Goal: Task Accomplishment & Management: Manage account settings

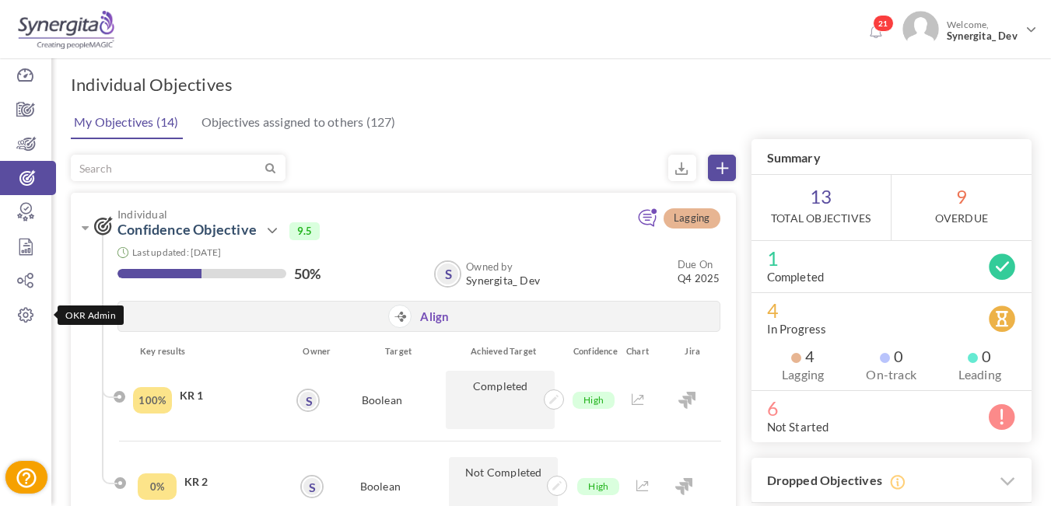
click at [30, 309] on icon at bounding box center [25, 315] width 51 height 16
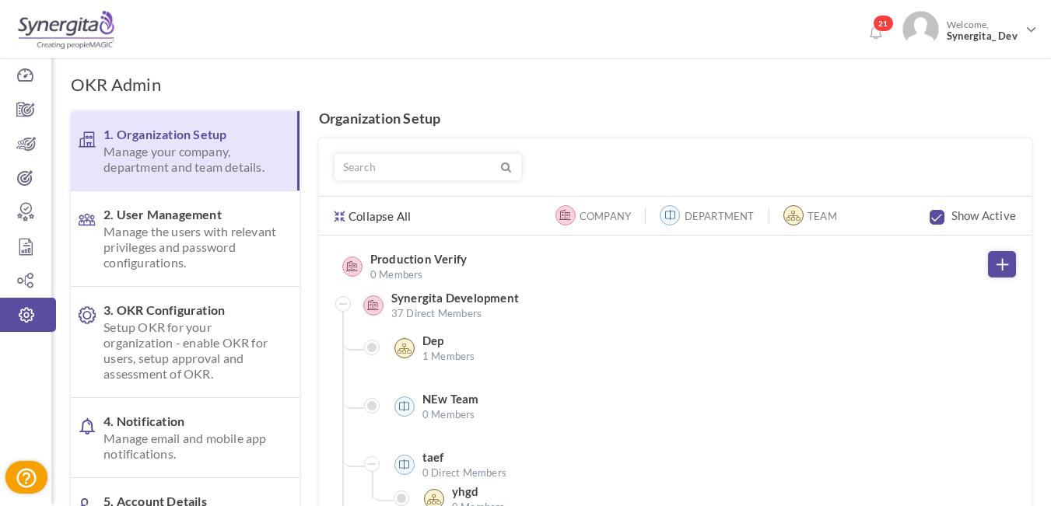
click at [183, 231] on span "Manage the users with relevant privileges and password configurations." at bounding box center [191, 247] width 177 height 47
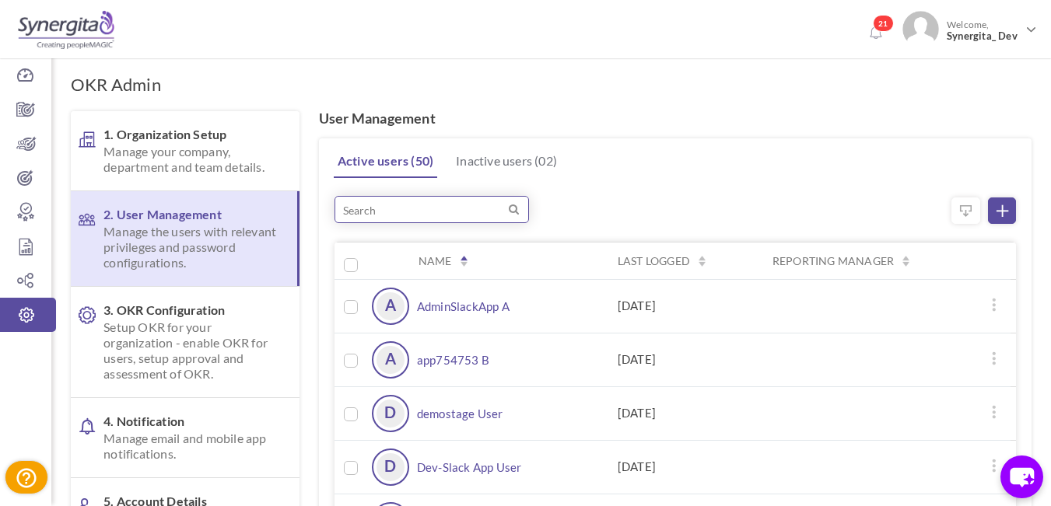
click at [385, 210] on input "search" at bounding box center [431, 209] width 194 height 27
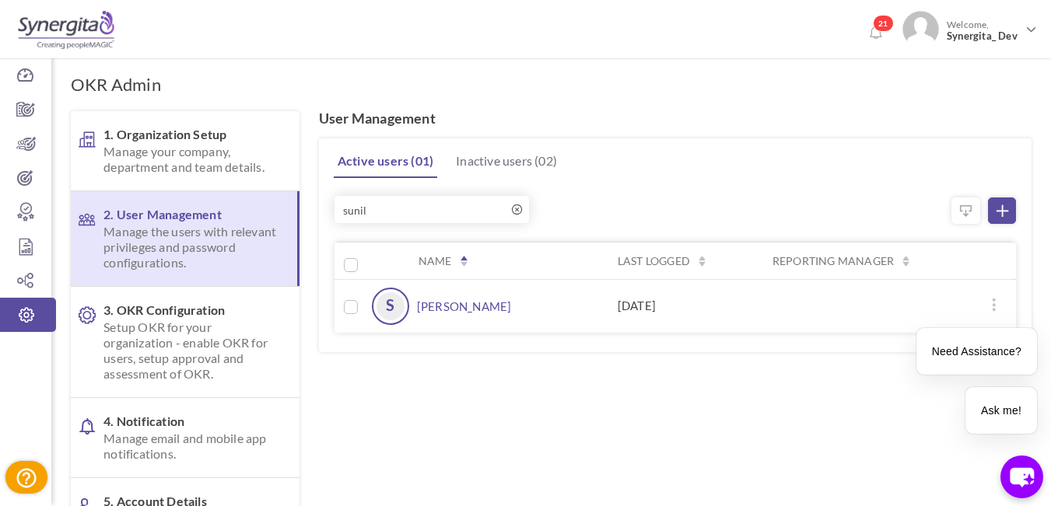
click at [419, 304] on link "[PERSON_NAME]" at bounding box center [464, 306] width 95 height 37
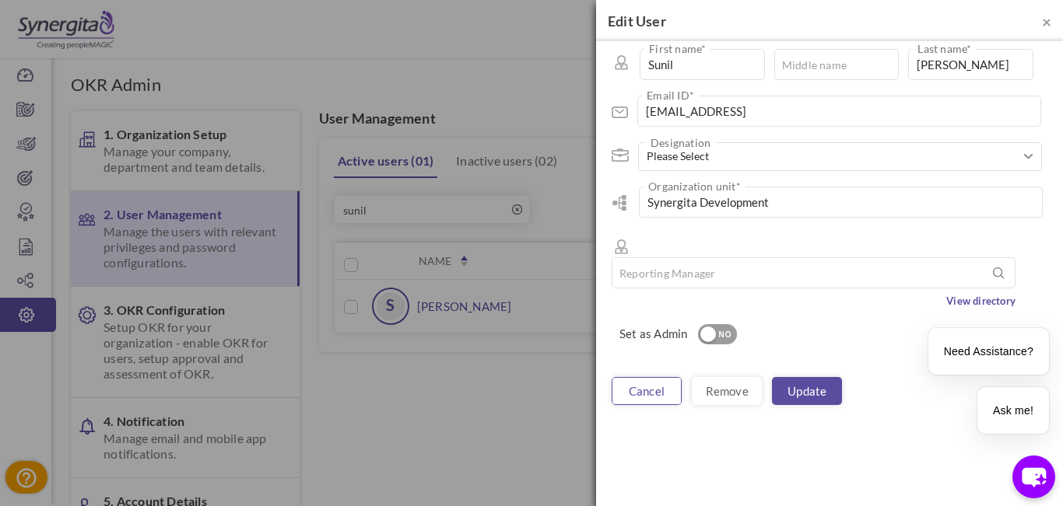
click at [672, 377] on link "cancel" at bounding box center [646, 391] width 70 height 28
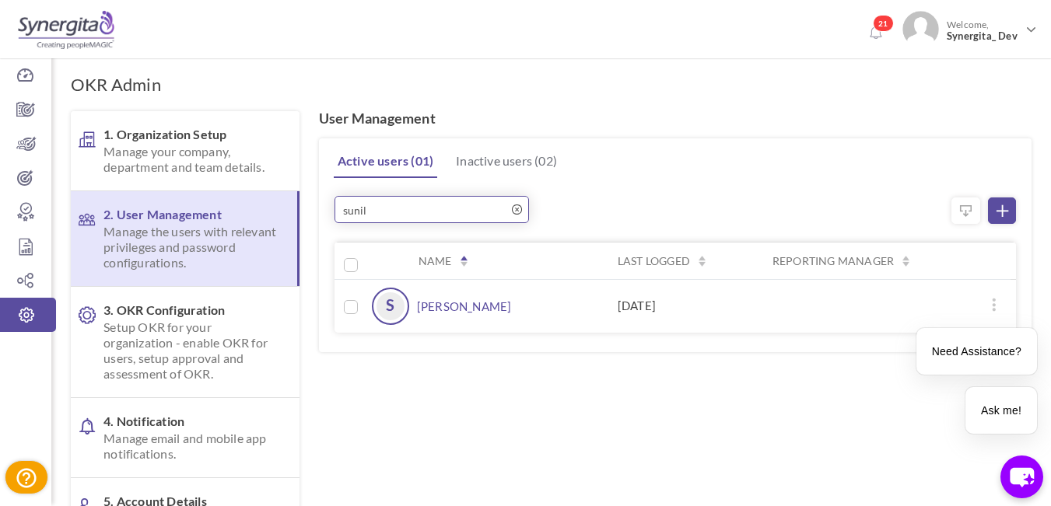
drag, startPoint x: 383, startPoint y: 209, endPoint x: 340, endPoint y: 212, distance: 42.8
click at [340, 211] on input "sunil" at bounding box center [431, 209] width 194 height 27
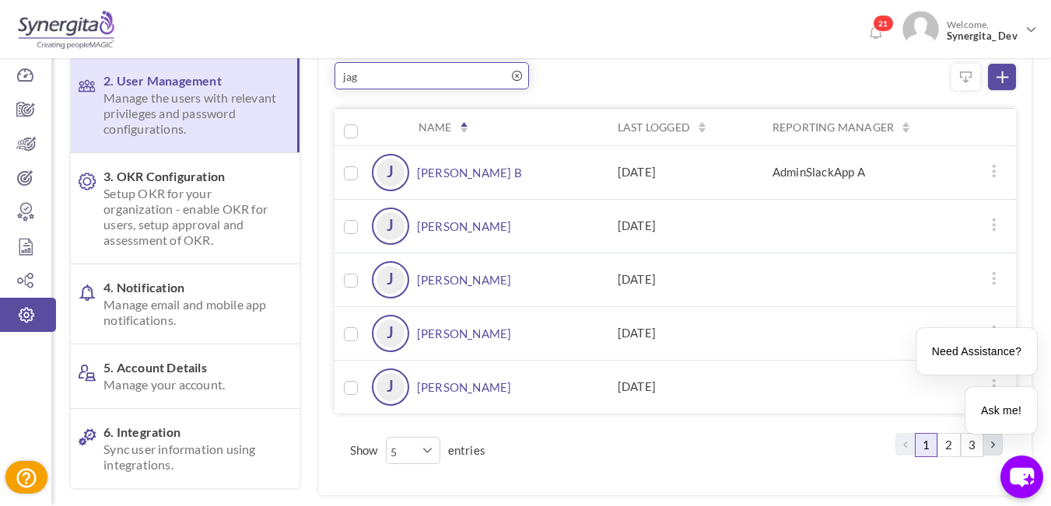
scroll to position [156, 0]
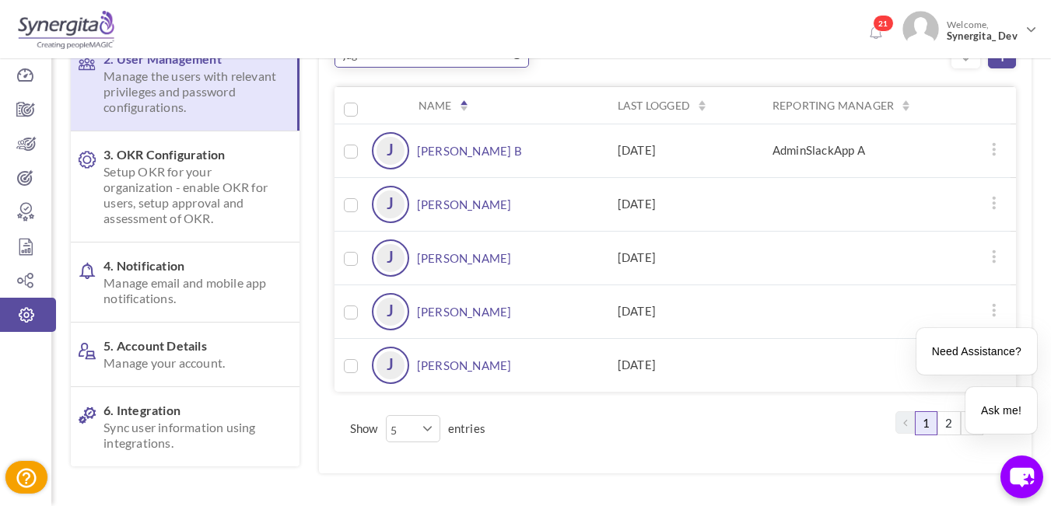
type input "jag"
click at [480, 197] on link "[PERSON_NAME]" at bounding box center [464, 204] width 95 height 37
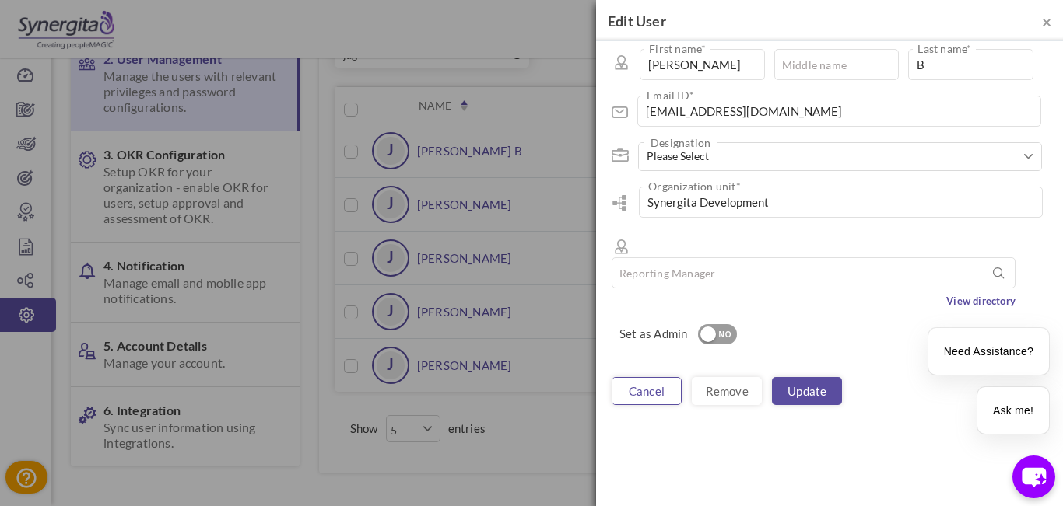
click at [668, 377] on link "cancel" at bounding box center [646, 391] width 70 height 28
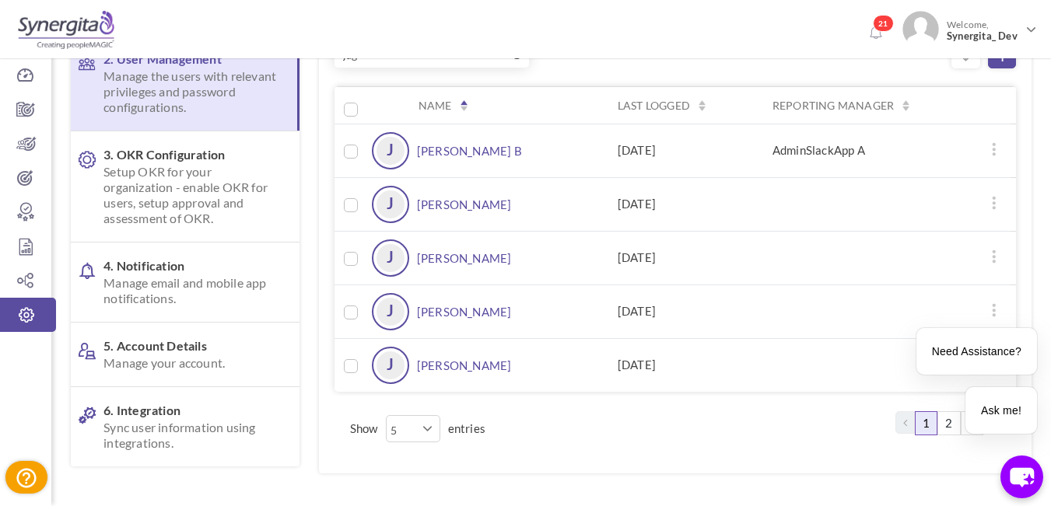
click at [450, 252] on link "[PERSON_NAME]" at bounding box center [464, 258] width 95 height 37
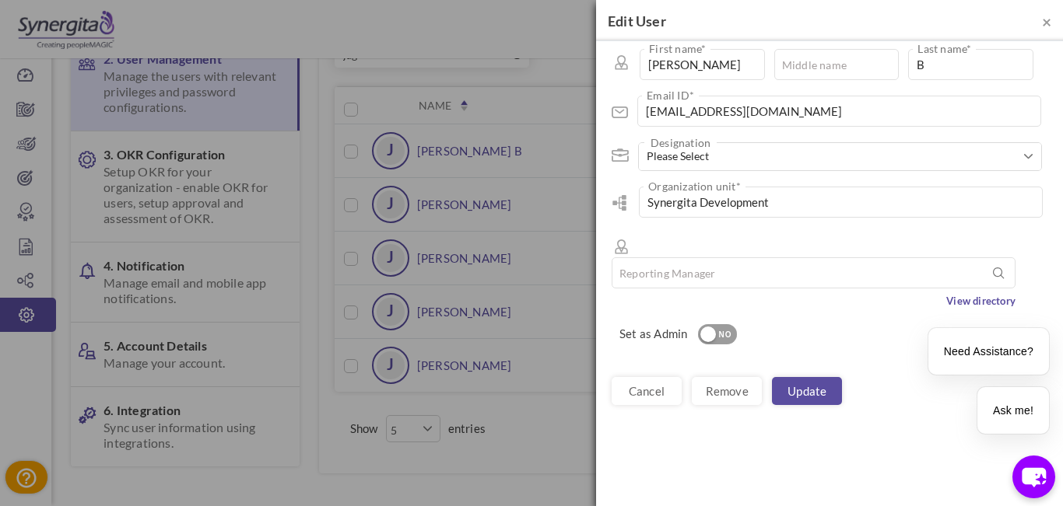
drag, startPoint x: 659, startPoint y: 367, endPoint x: 569, endPoint y: 372, distance: 89.6
click at [658, 377] on link "cancel" at bounding box center [646, 391] width 70 height 28
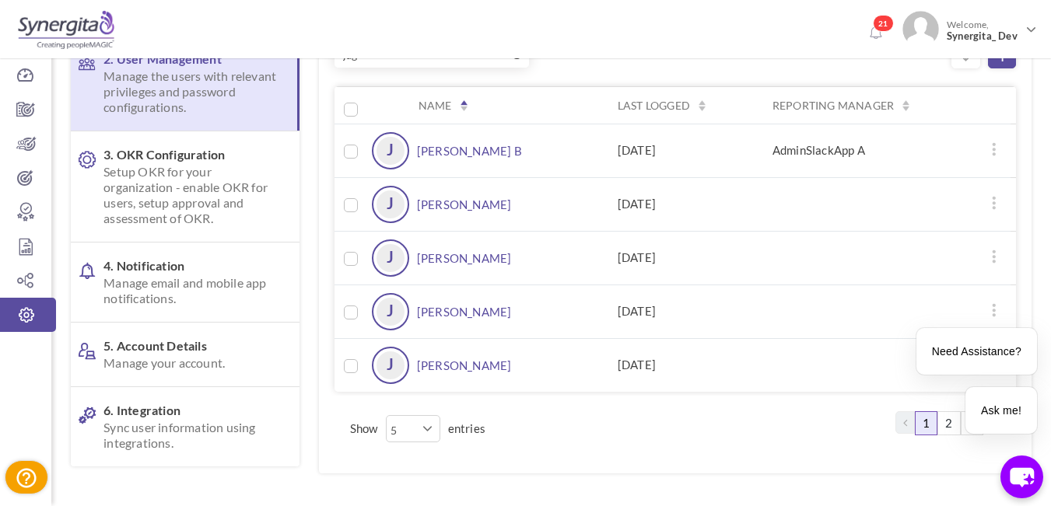
click at [455, 313] on link "[PERSON_NAME]" at bounding box center [464, 311] width 95 height 37
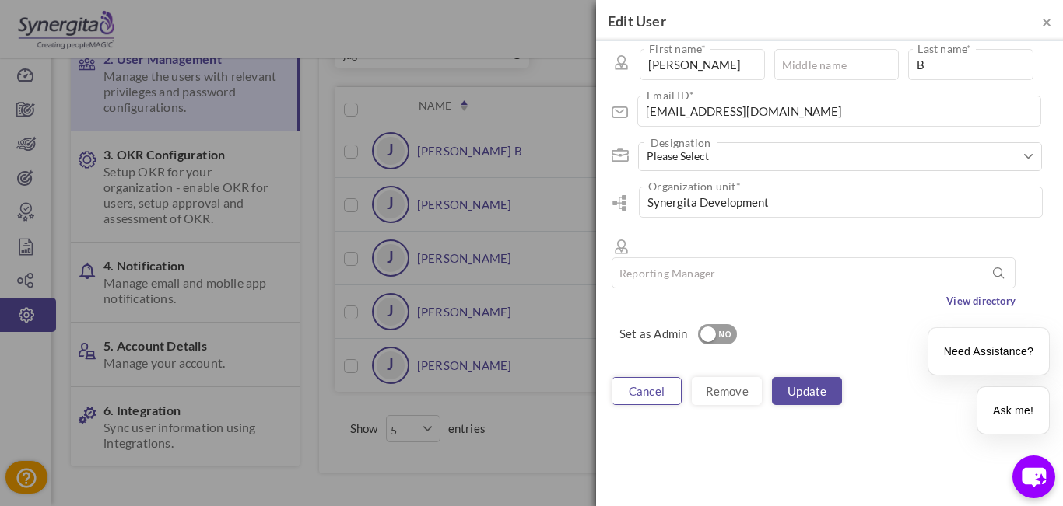
click at [649, 377] on link "cancel" at bounding box center [646, 391] width 70 height 28
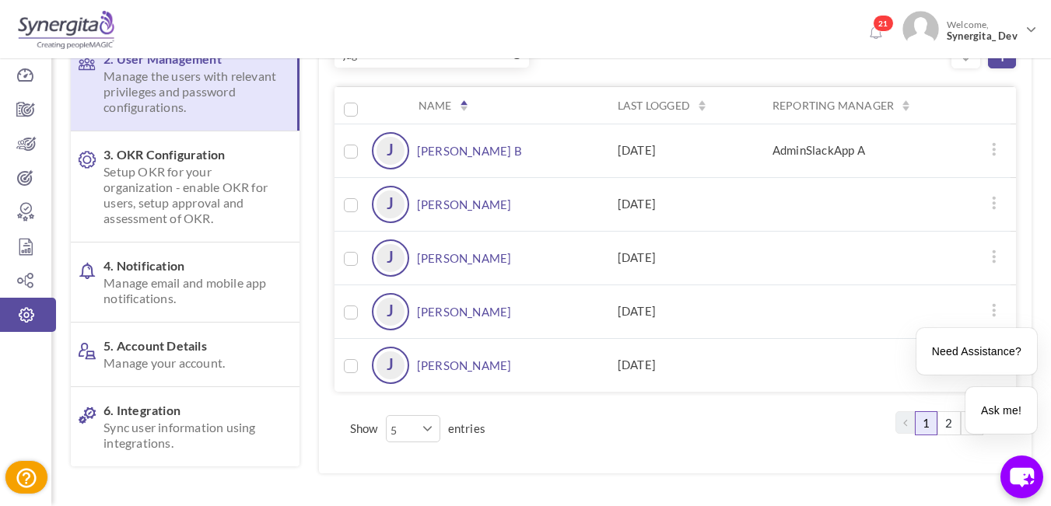
click at [455, 357] on link "[PERSON_NAME]" at bounding box center [464, 365] width 95 height 37
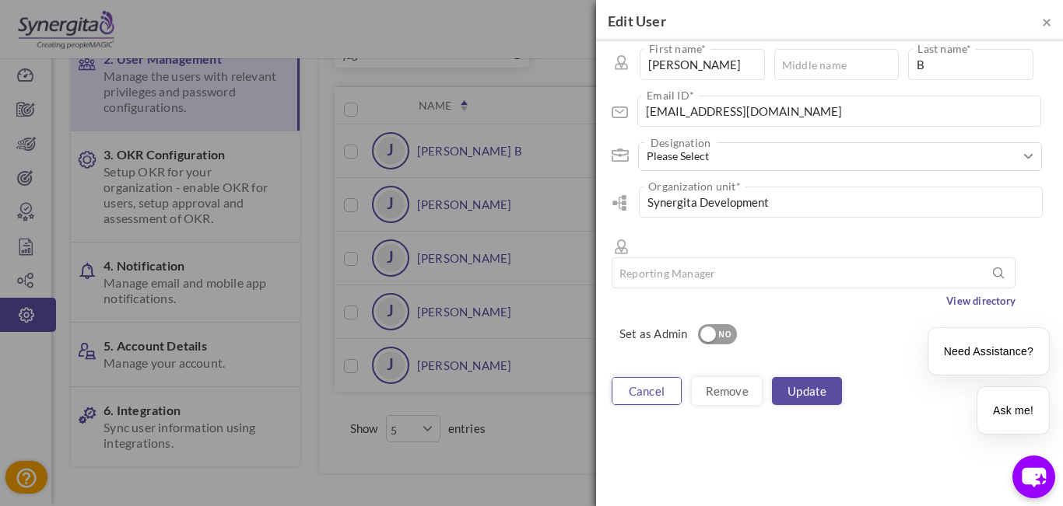
click at [652, 377] on link "cancel" at bounding box center [646, 391] width 70 height 28
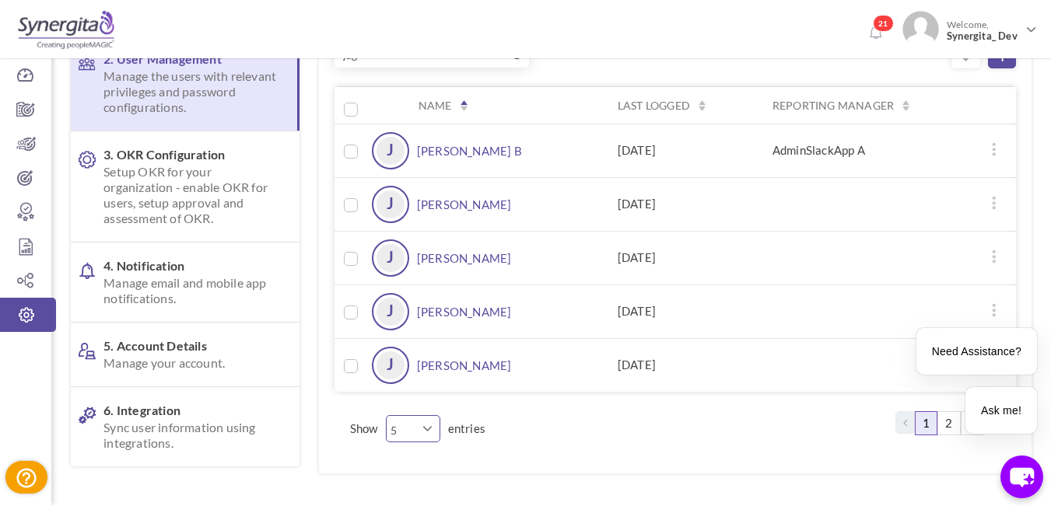
click at [404, 429] on select "5 10 20 30 40 50" at bounding box center [413, 428] width 54 height 27
select select "40"
click at [386, 415] on select "5 10 20 30 40 50" at bounding box center [413, 428] width 54 height 27
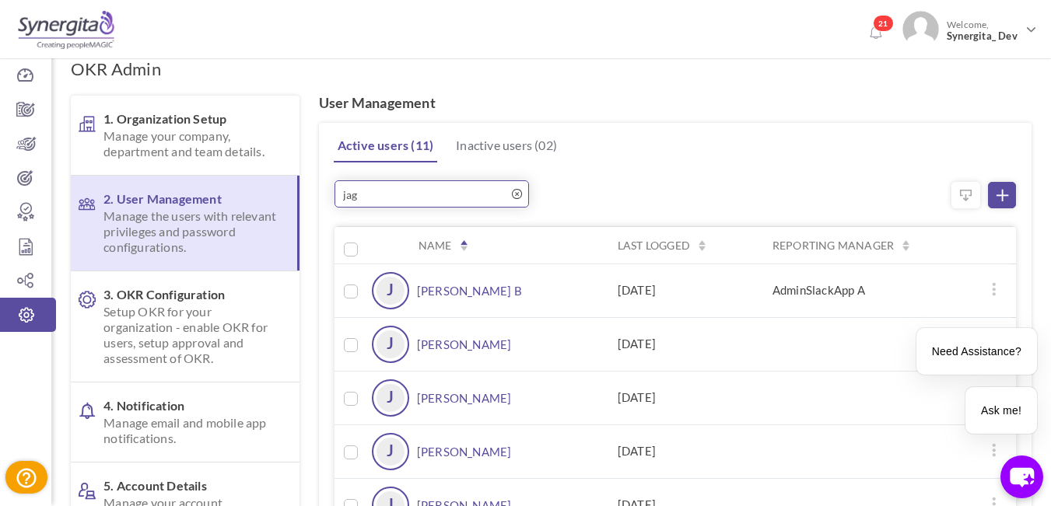
scroll to position [0, 0]
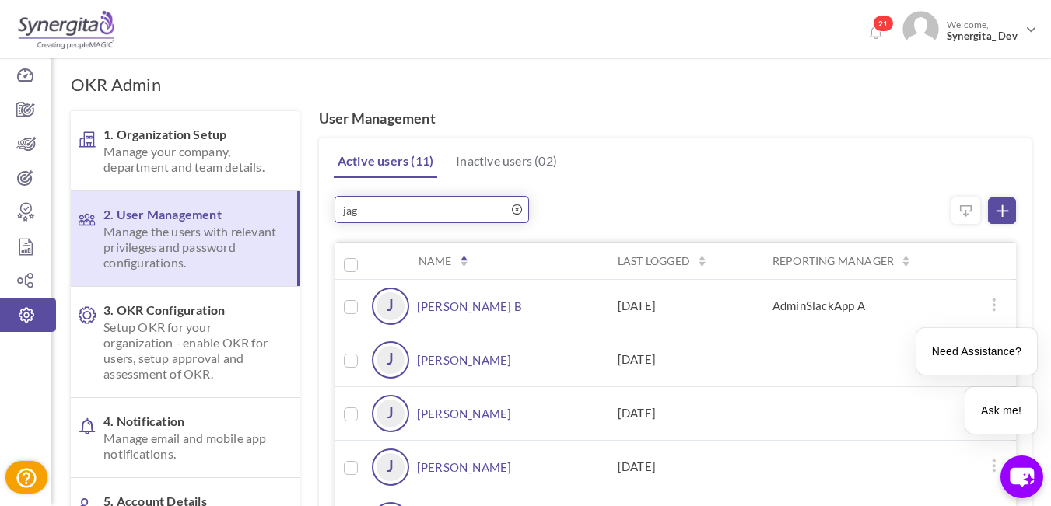
drag, startPoint x: 380, startPoint y: 214, endPoint x: 325, endPoint y: 222, distance: 55.8
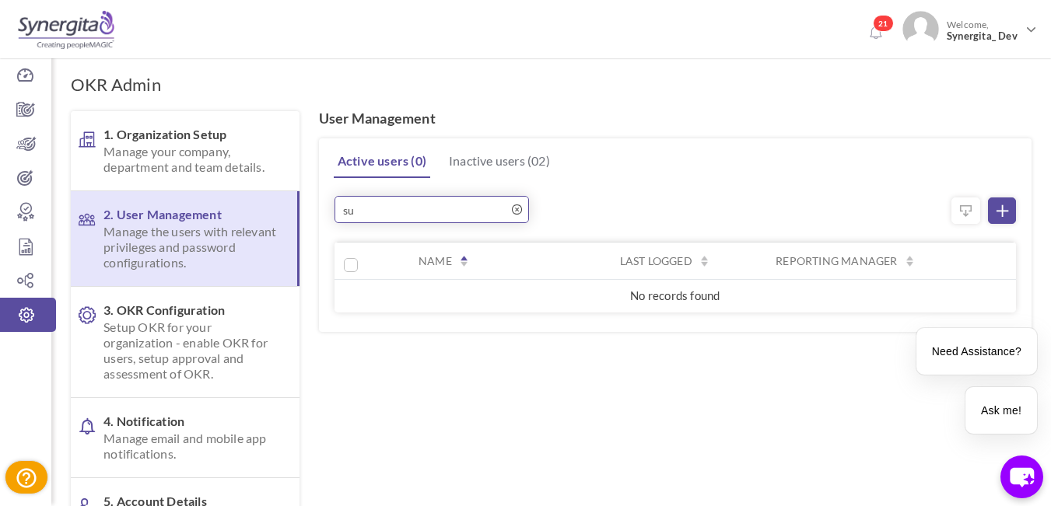
type input "s"
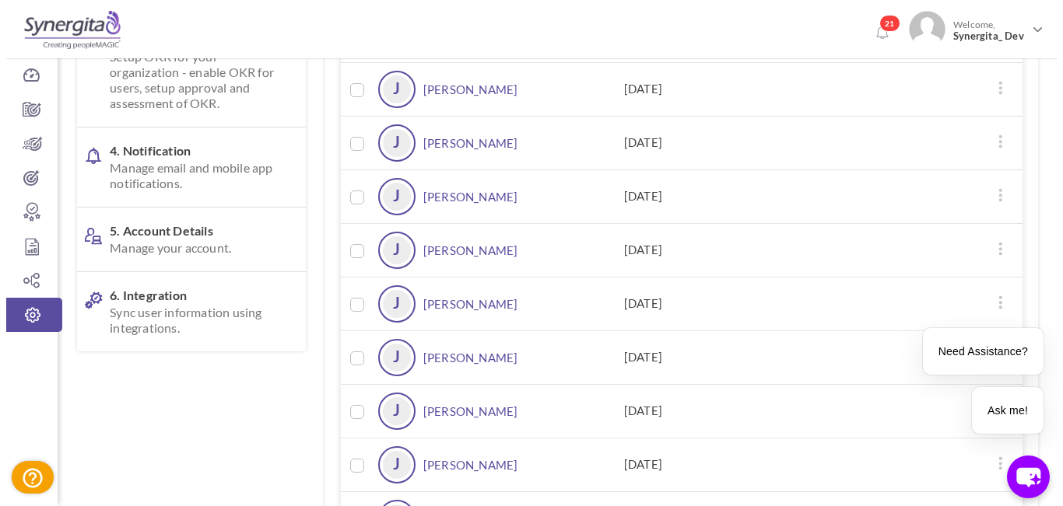
scroll to position [311, 0]
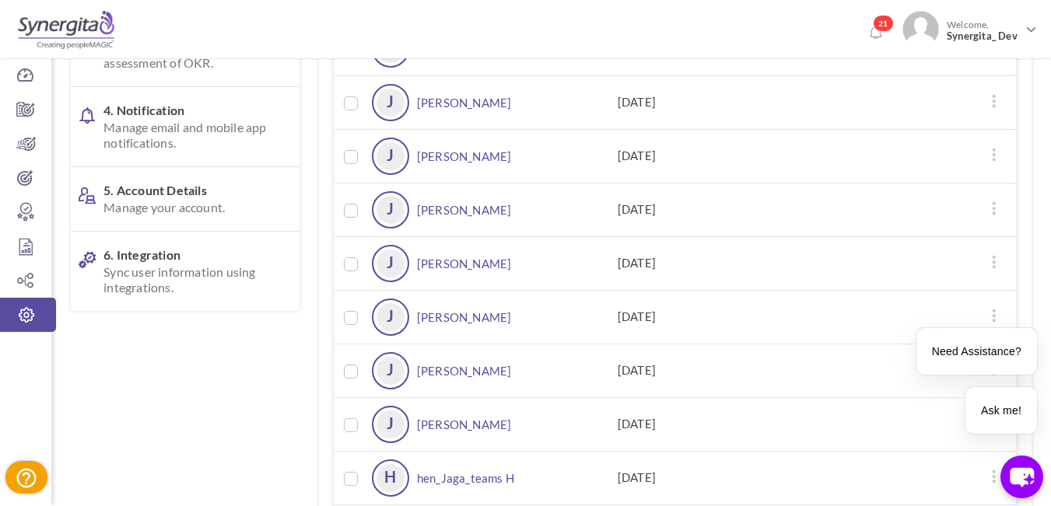
type input "jaga"
click at [457, 263] on link "[PERSON_NAME]" at bounding box center [464, 263] width 95 height 37
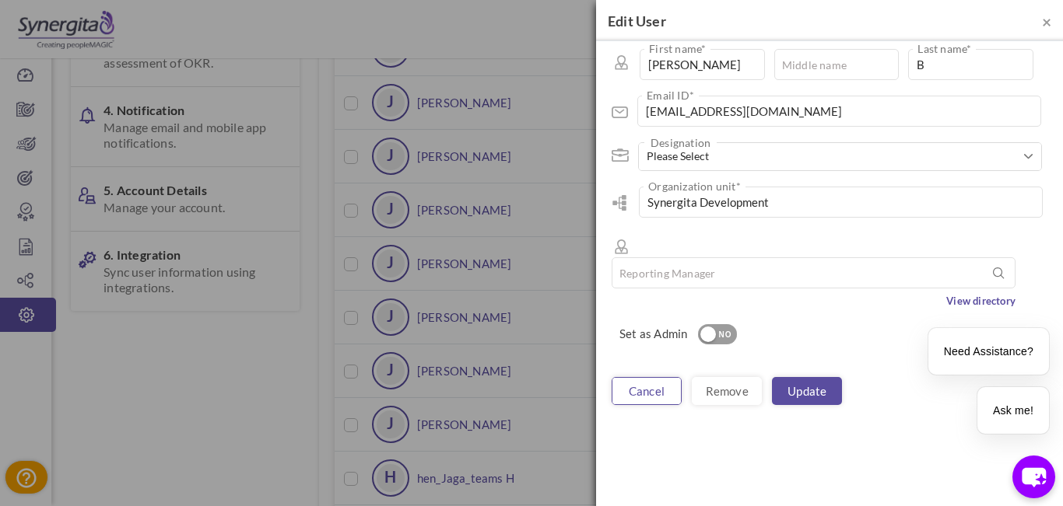
click at [644, 377] on link "cancel" at bounding box center [646, 391] width 70 height 28
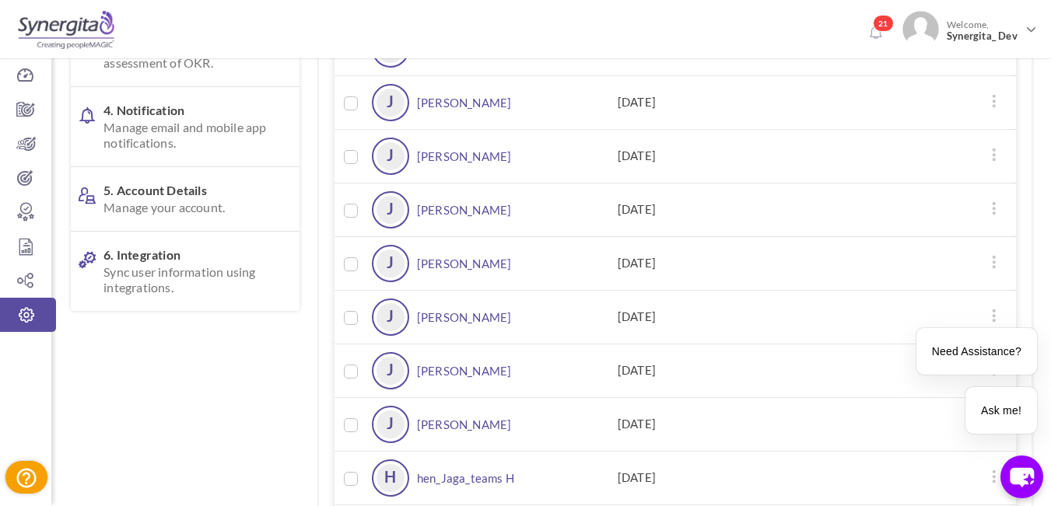
click at [455, 361] on link "[PERSON_NAME]" at bounding box center [464, 370] width 95 height 37
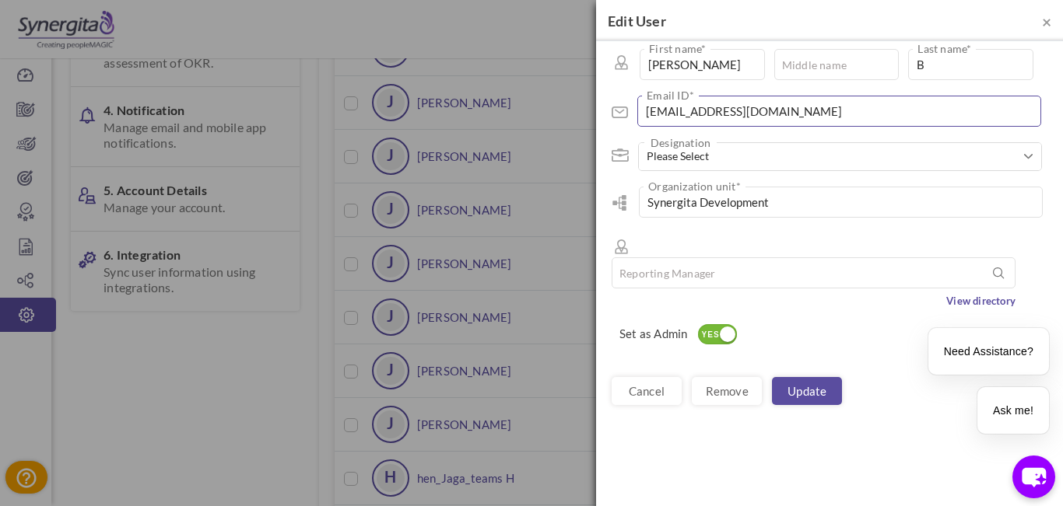
click at [870, 117] on input "[EMAIL_ADDRESS][DOMAIN_NAME]" at bounding box center [839, 111] width 404 height 31
type input "[EMAIL_ADDRESS]"
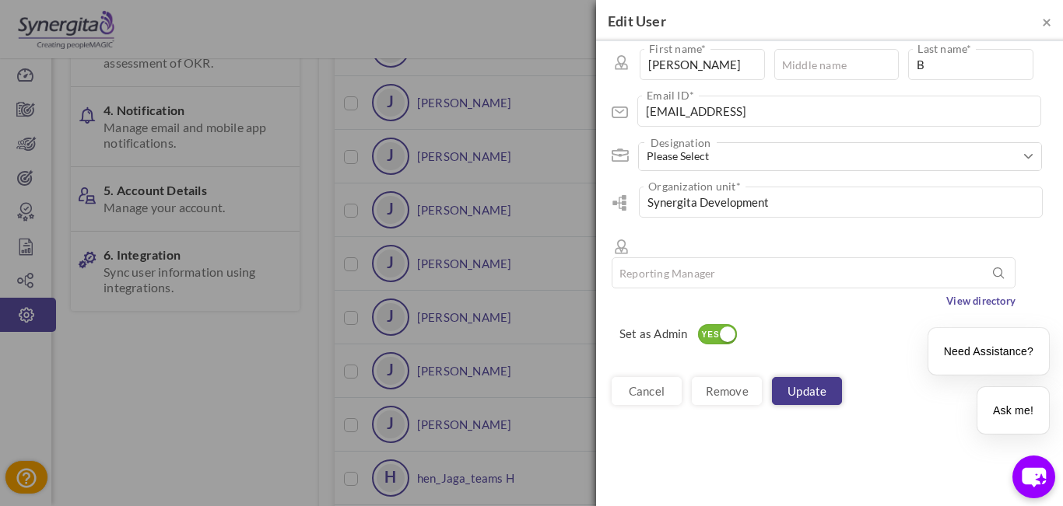
click at [814, 377] on link "Update" at bounding box center [807, 391] width 70 height 28
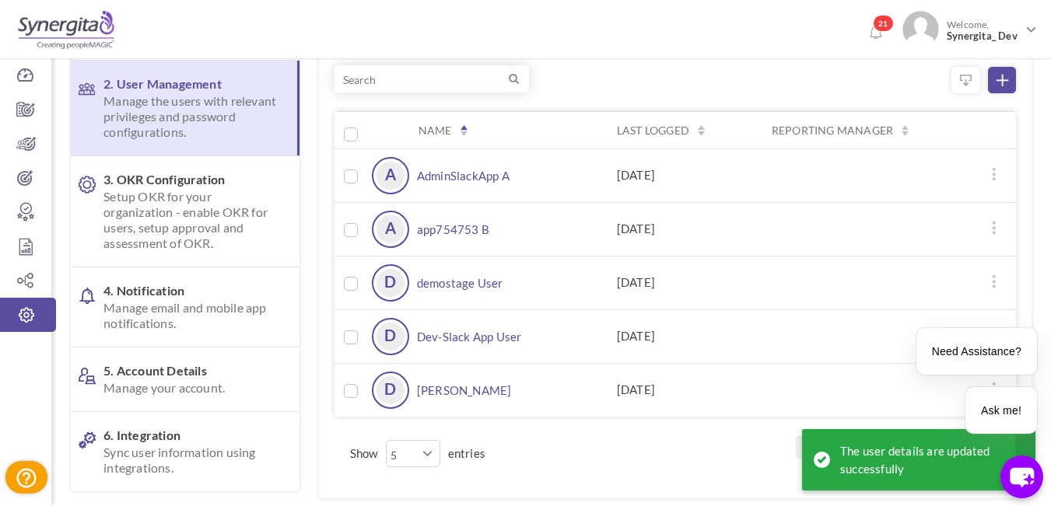
scroll to position [0, 0]
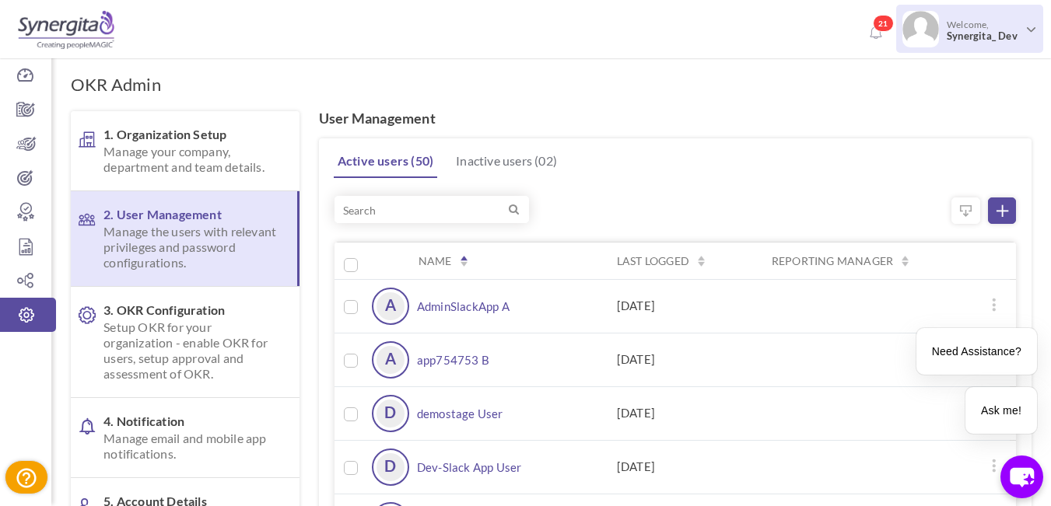
click at [973, 37] on span "Synergita_ Dev" at bounding box center [983, 36] width 73 height 12
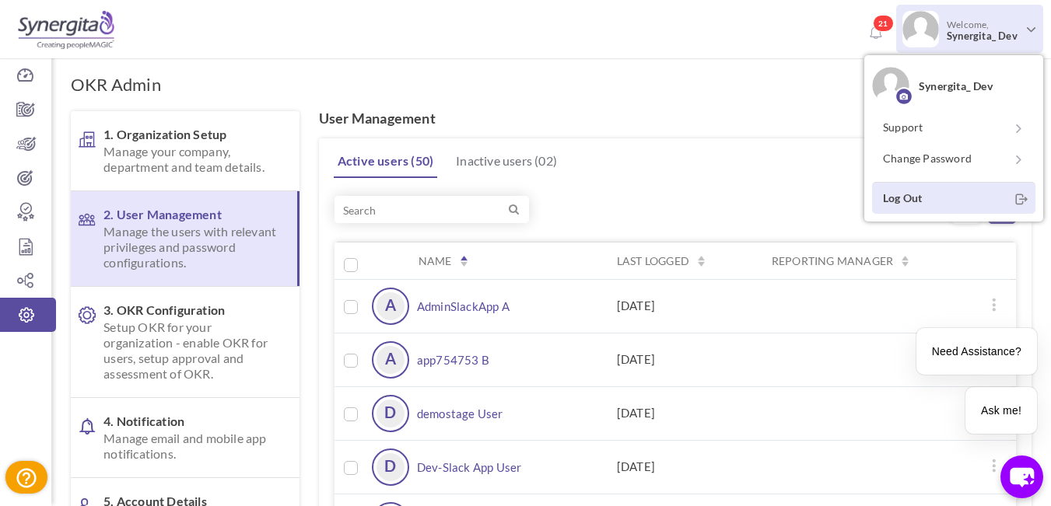
click at [911, 194] on link "Log Out" at bounding box center [953, 198] width 163 height 32
